Goal: Answer question/provide support

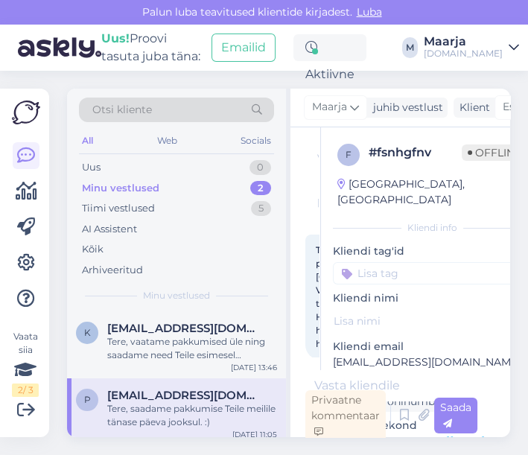
scroll to position [106, 0]
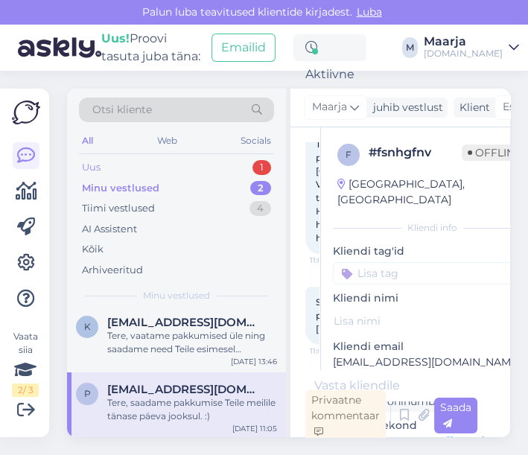
click at [121, 164] on div "Uus 1" at bounding box center [176, 167] width 195 height 21
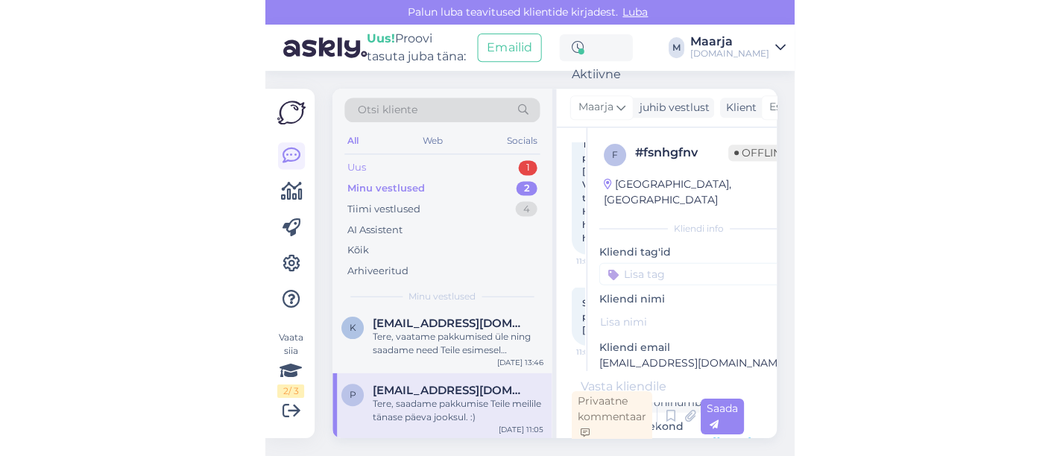
scroll to position [0, 0]
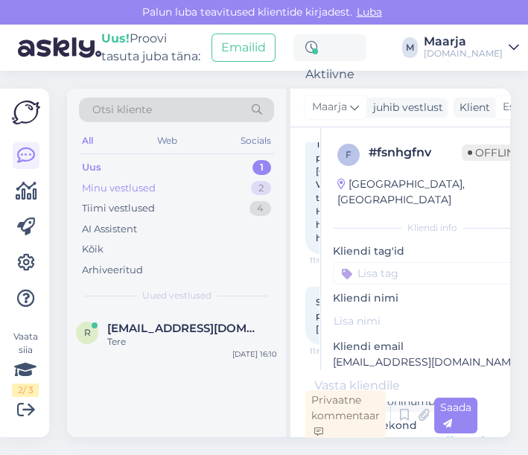
click at [121, 186] on div "Minu vestlused" at bounding box center [119, 188] width 74 height 15
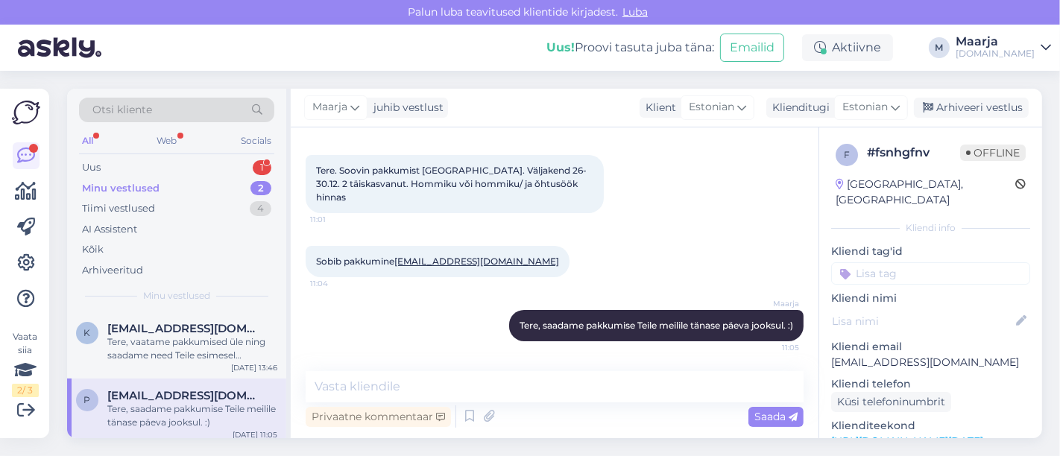
scroll to position [66, 0]
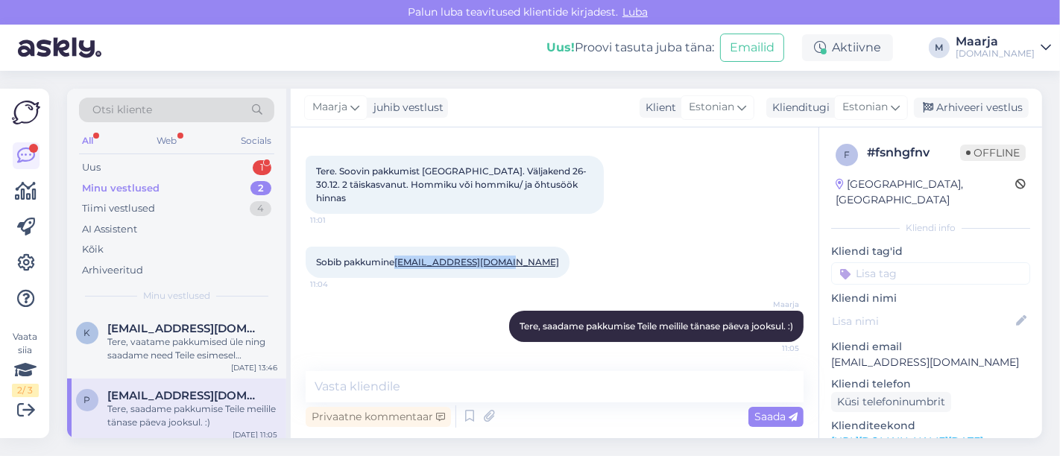
drag, startPoint x: 487, startPoint y: 250, endPoint x: 400, endPoint y: 261, distance: 87.2
click at [400, 261] on div "Sobib pakkumine [EMAIL_ADDRESS][DOMAIN_NAME] 11:04" at bounding box center [438, 262] width 264 height 31
copy link "[EMAIL_ADDRESS][DOMAIN_NAME]"
click at [434, 382] on textarea at bounding box center [555, 386] width 498 height 31
click at [528, 435] on link "[URL][DOMAIN_NAME][DATE]" at bounding box center [907, 441] width 152 height 13
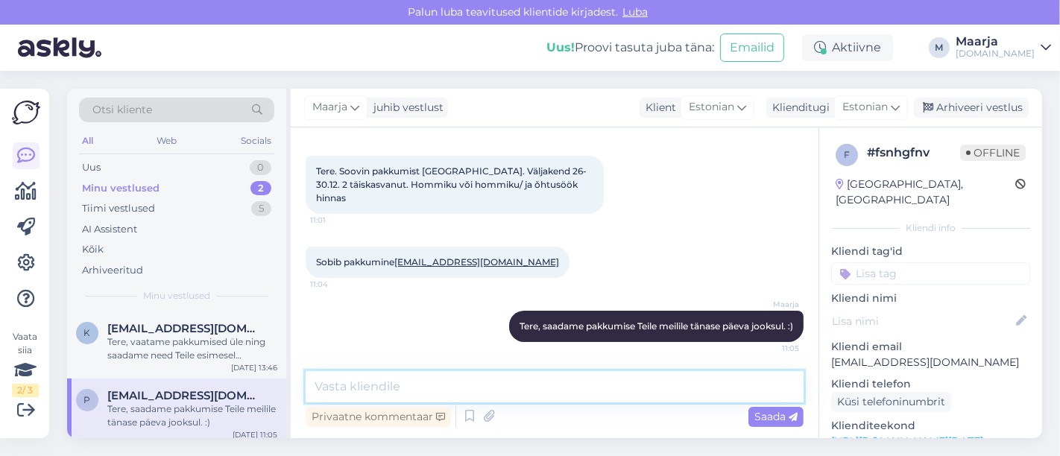
click at [358, 391] on textarea at bounding box center [555, 386] width 498 height 31
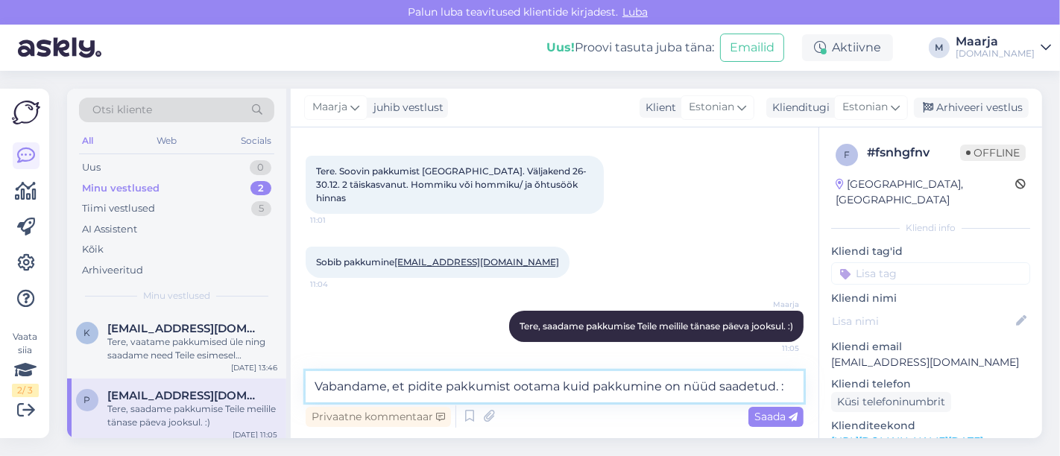
type textarea "Vabandame, et pidite pakkumist ootama kuid pakkumine on nüüd saadetud. :)"
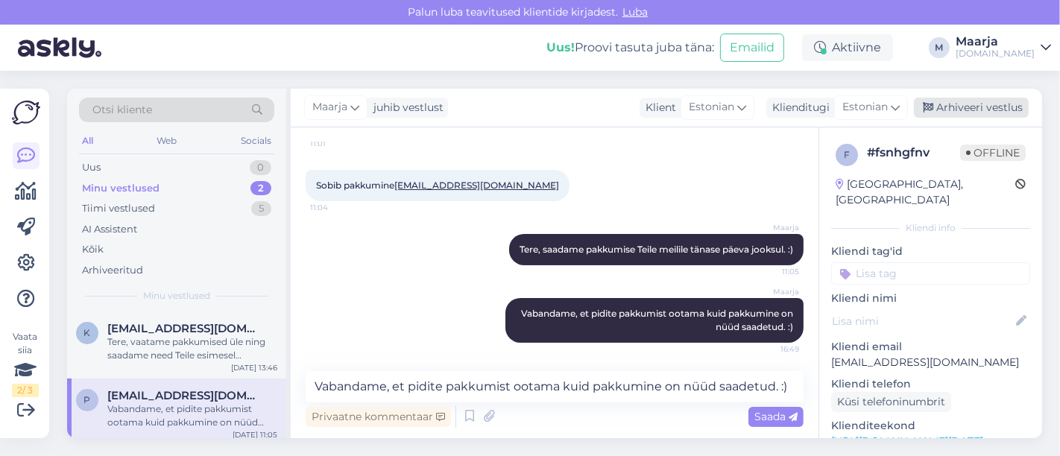
click at [528, 113] on div "Arhiveeri vestlus" at bounding box center [971, 108] width 115 height 20
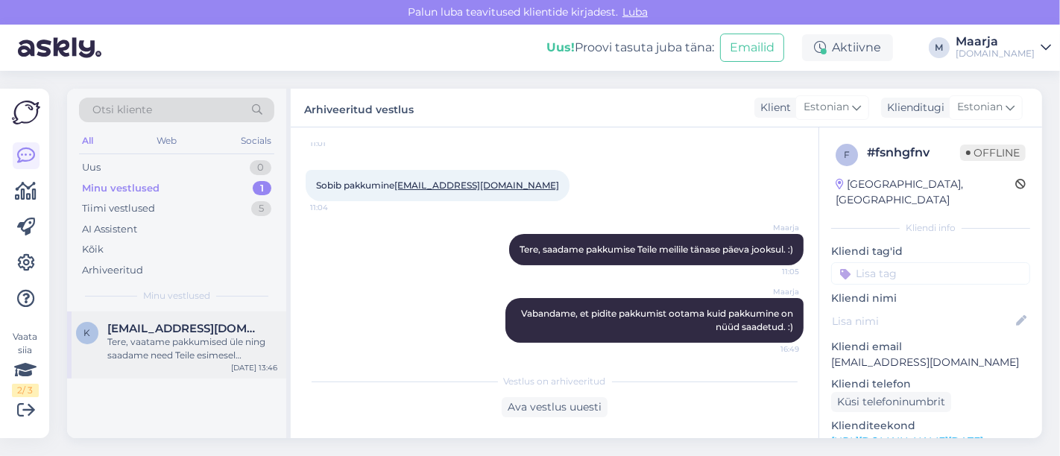
click at [110, 350] on div "Tere, vaatame pakkumised üle ning saadame need Teile esimesel võimalusel meilil…" at bounding box center [192, 348] width 170 height 27
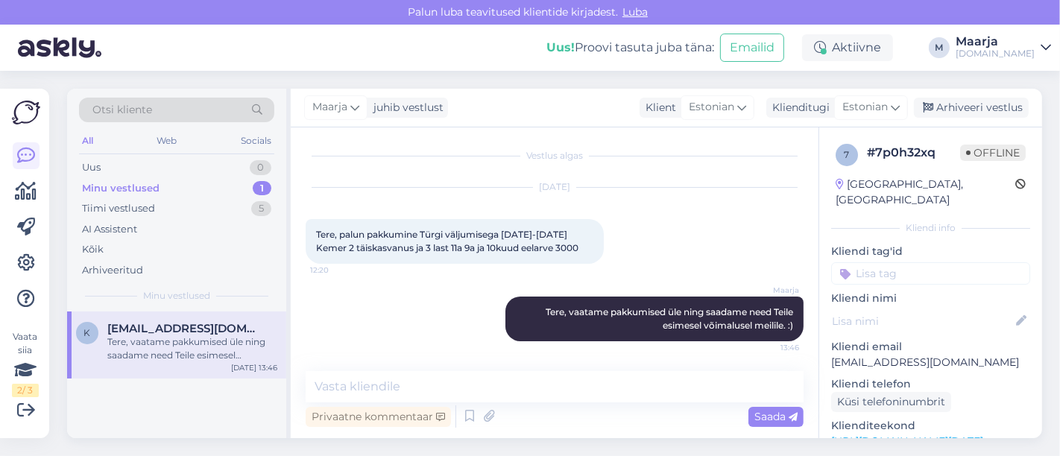
scroll to position [1, 0]
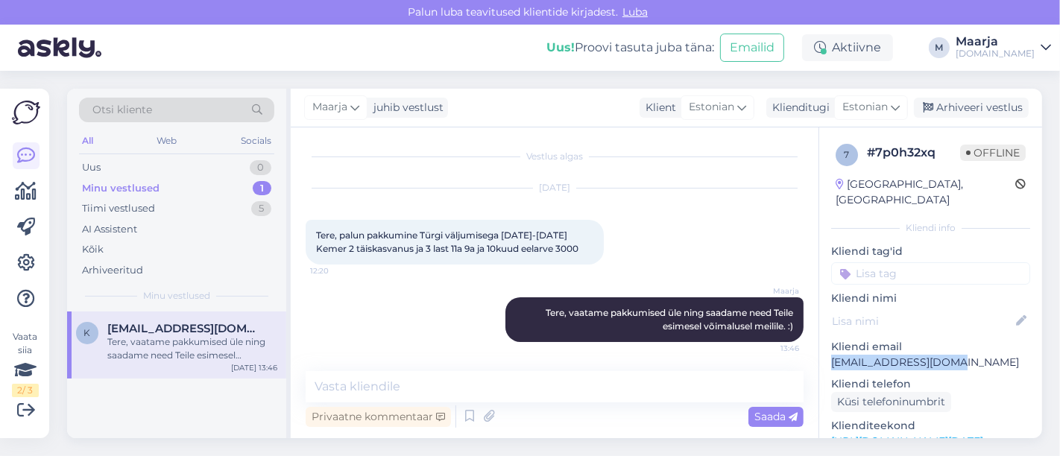
drag, startPoint x: 959, startPoint y: 352, endPoint x: 830, endPoint y: 348, distance: 129.7
click at [528, 348] on div "7 # 7p0h32xq Offline [GEOGRAPHIC_DATA], [GEOGRAPHIC_DATA] Kliendi info Kliendi …" at bounding box center [930, 441] width 223 height 628
copy p "[EMAIL_ADDRESS][DOMAIN_NAME]"
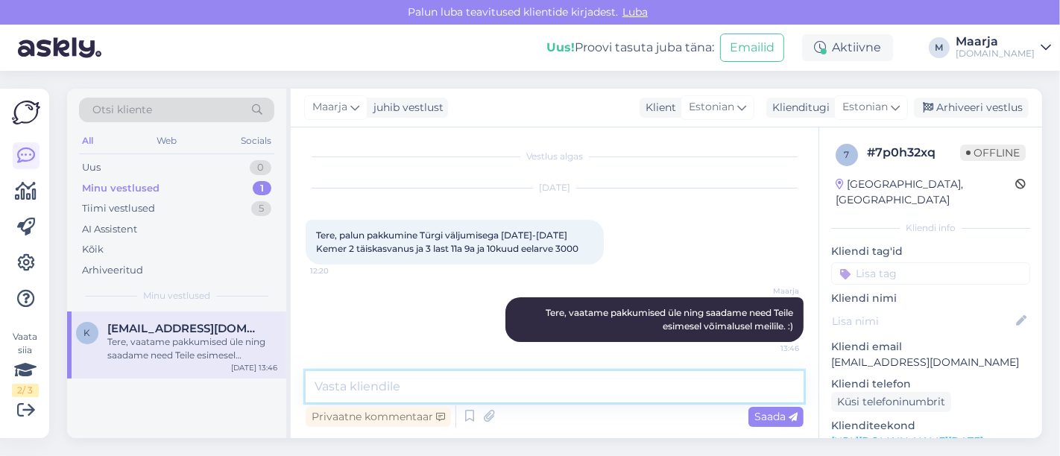
click at [436, 382] on textarea at bounding box center [555, 386] width 498 height 31
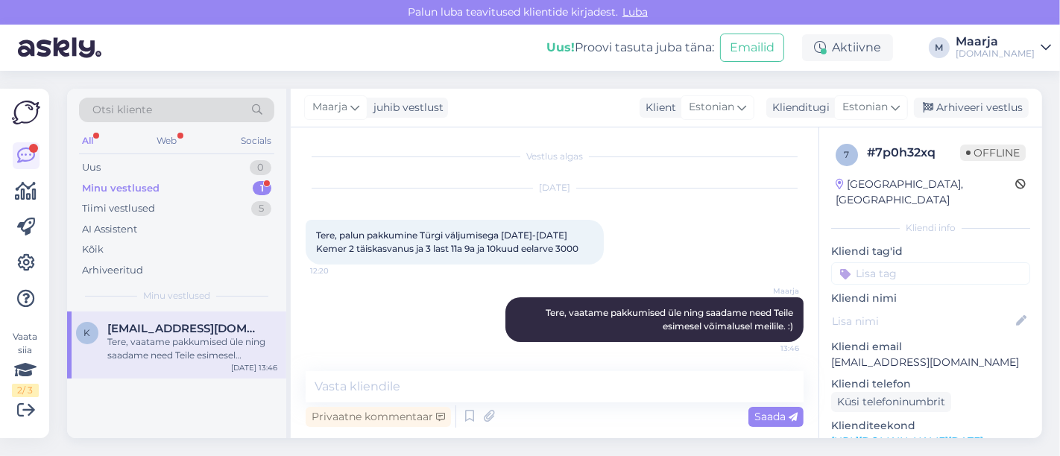
click at [210, 187] on div "Minu vestlused 1" at bounding box center [176, 188] width 195 height 21
drag, startPoint x: 957, startPoint y: 349, endPoint x: 830, endPoint y: 355, distance: 127.6
click at [528, 355] on div "7 # 7p0h32xq Offline [GEOGRAPHIC_DATA], [GEOGRAPHIC_DATA] Kliendi info Kliendi …" at bounding box center [930, 441] width 223 height 628
copy p "[EMAIL_ADDRESS][DOMAIN_NAME]"
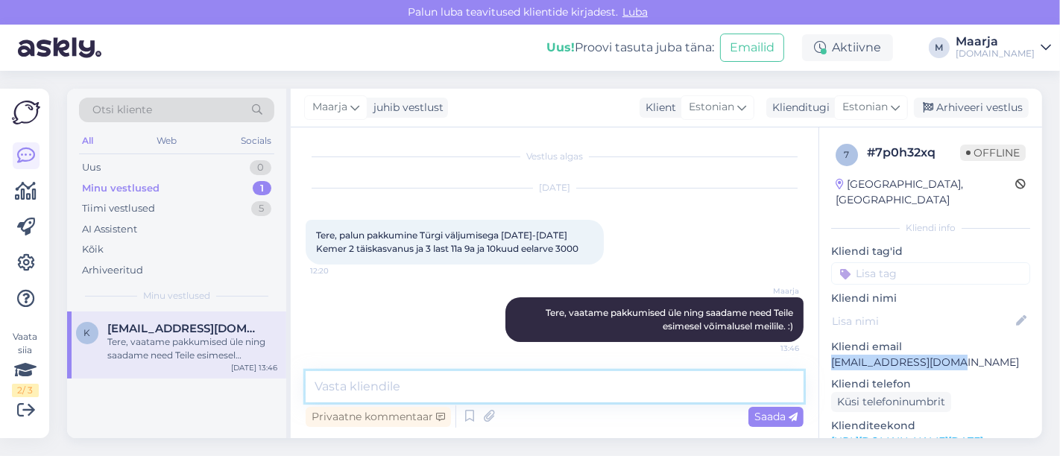
click at [406, 396] on textarea at bounding box center [555, 386] width 498 height 31
click at [406, 395] on textarea at bounding box center [555, 386] width 498 height 31
click at [400, 396] on textarea at bounding box center [555, 386] width 498 height 31
click at [391, 399] on textarea at bounding box center [555, 386] width 498 height 31
click at [411, 378] on textarea at bounding box center [555, 386] width 498 height 31
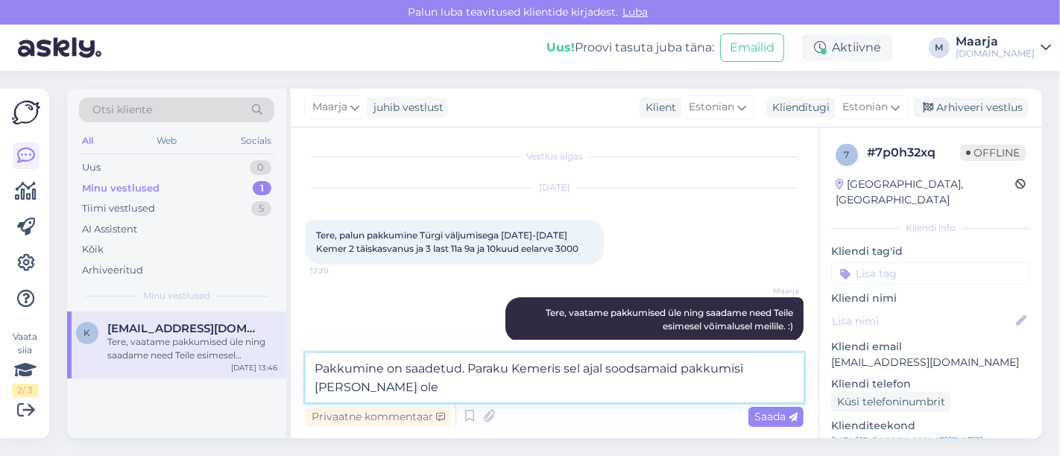
type textarea "Pakkumine on saadetud. Paraku Kemeris sel ajal soodsamaid pakkumisi [PERSON_NAM…"
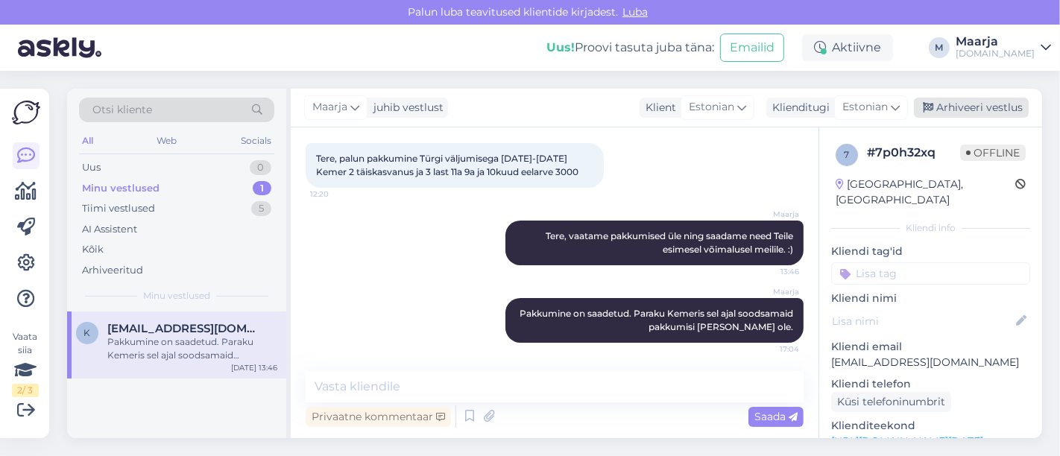
click at [528, 107] on div "Arhiveeri vestlus" at bounding box center [971, 108] width 115 height 20
